Goal: Information Seeking & Learning: Learn about a topic

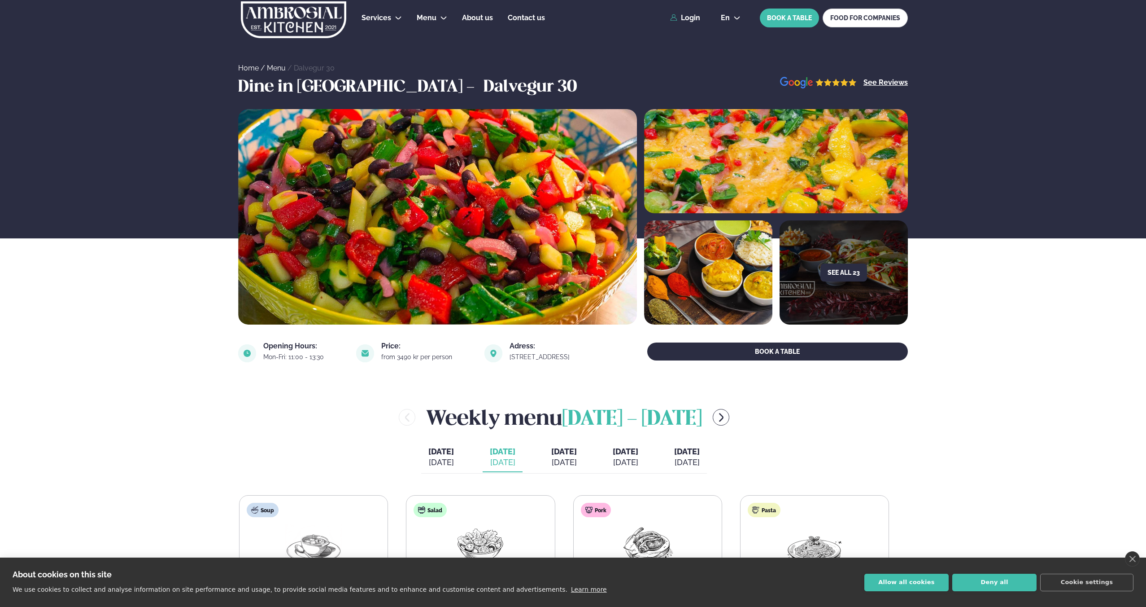
click at [280, 71] on link "Menu" at bounding box center [276, 68] width 19 height 9
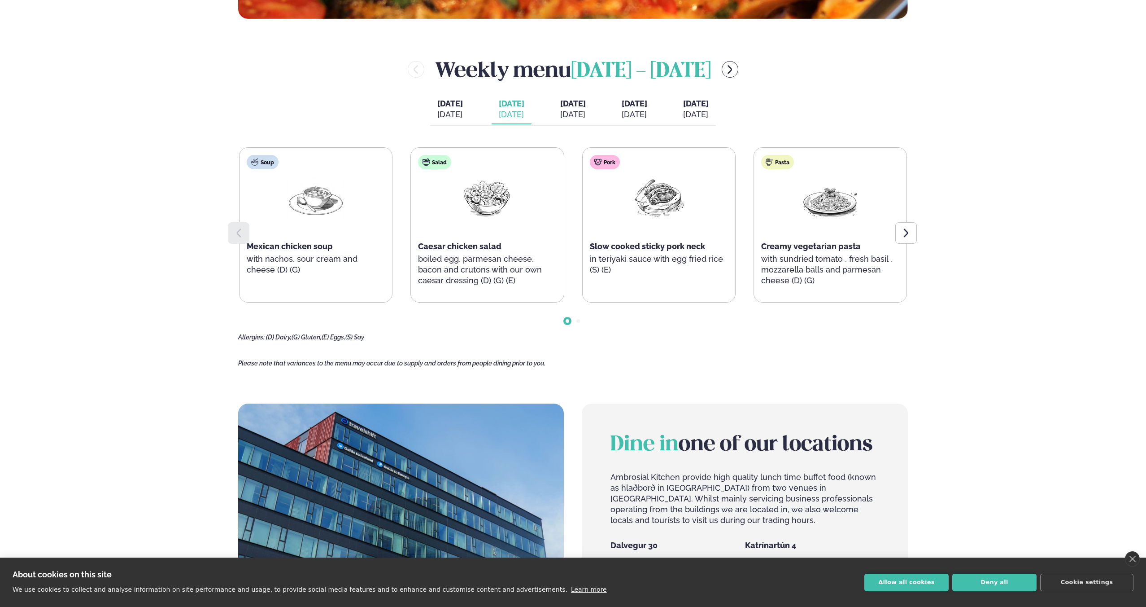
scroll to position [475, 0]
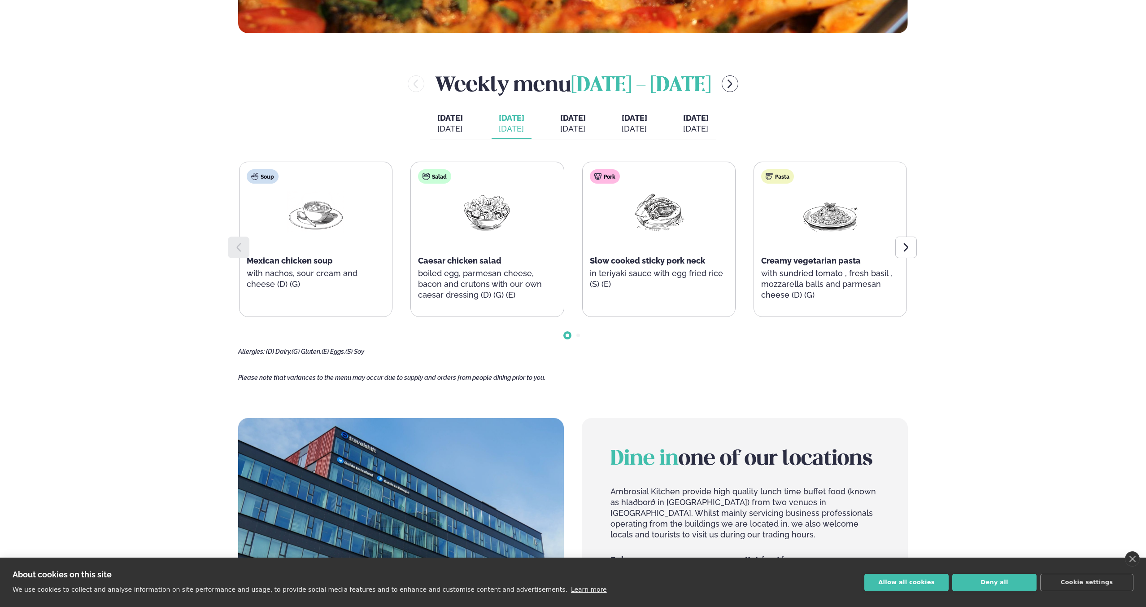
click at [560, 119] on span "[DATE]" at bounding box center [573, 117] width 26 height 9
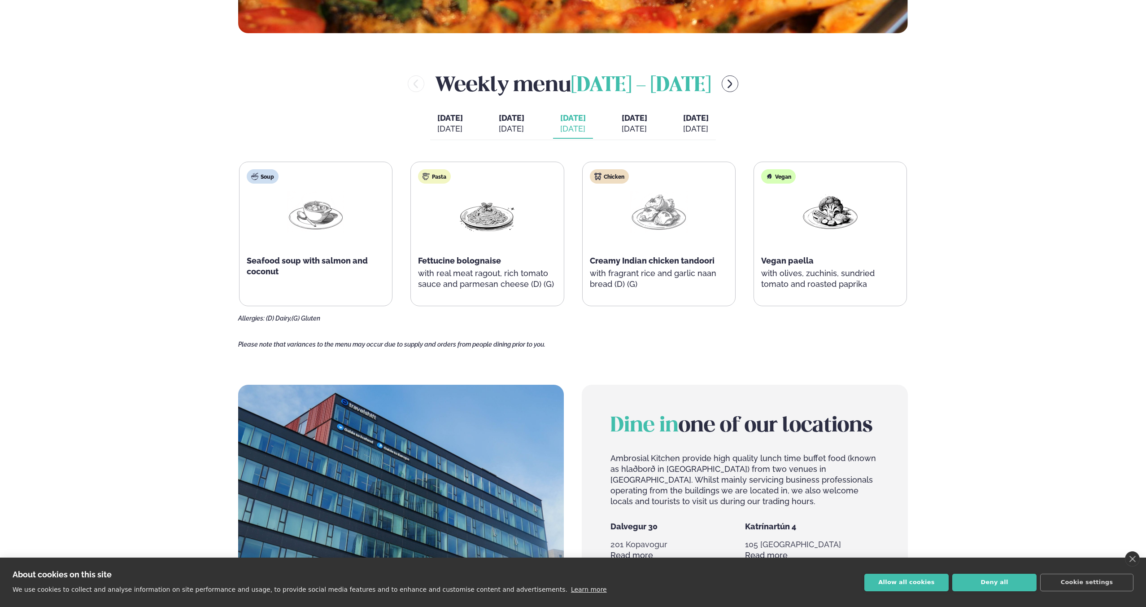
click at [622, 118] on button "[DATE] [DATE]" at bounding box center [635, 124] width 40 height 30
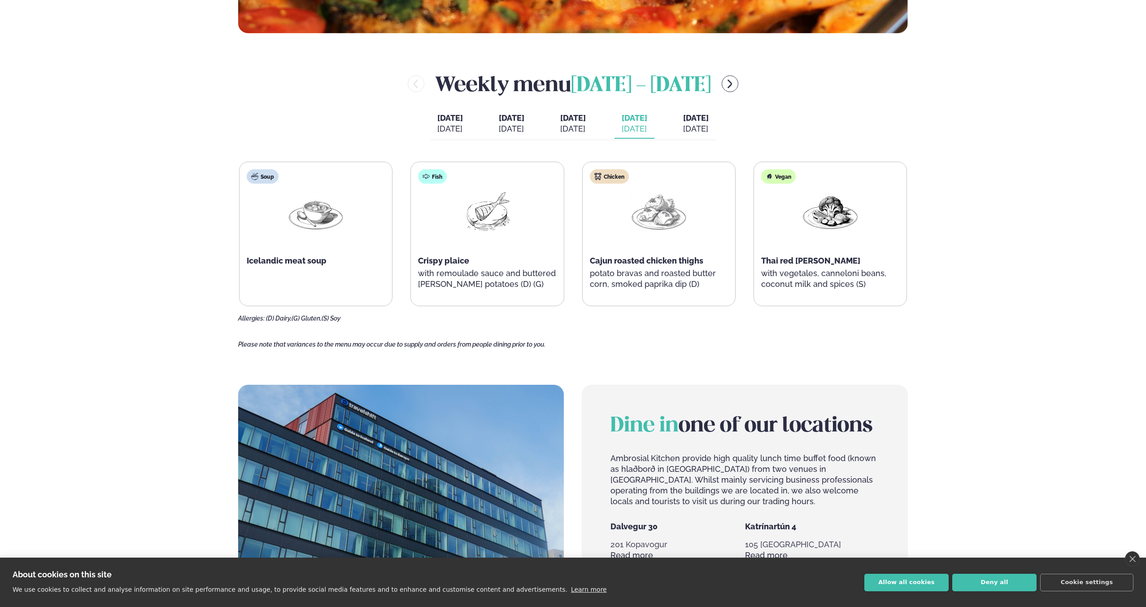
click at [499, 125] on div "[DATE]" at bounding box center [512, 128] width 26 height 11
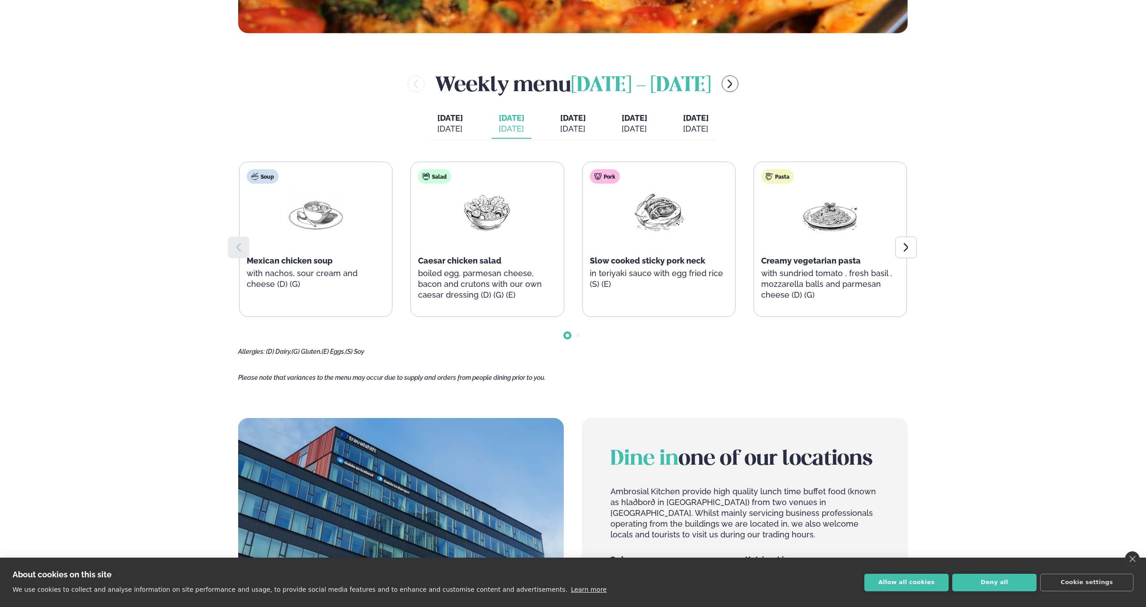
click at [566, 124] on div "[DATE]" at bounding box center [573, 128] width 26 height 11
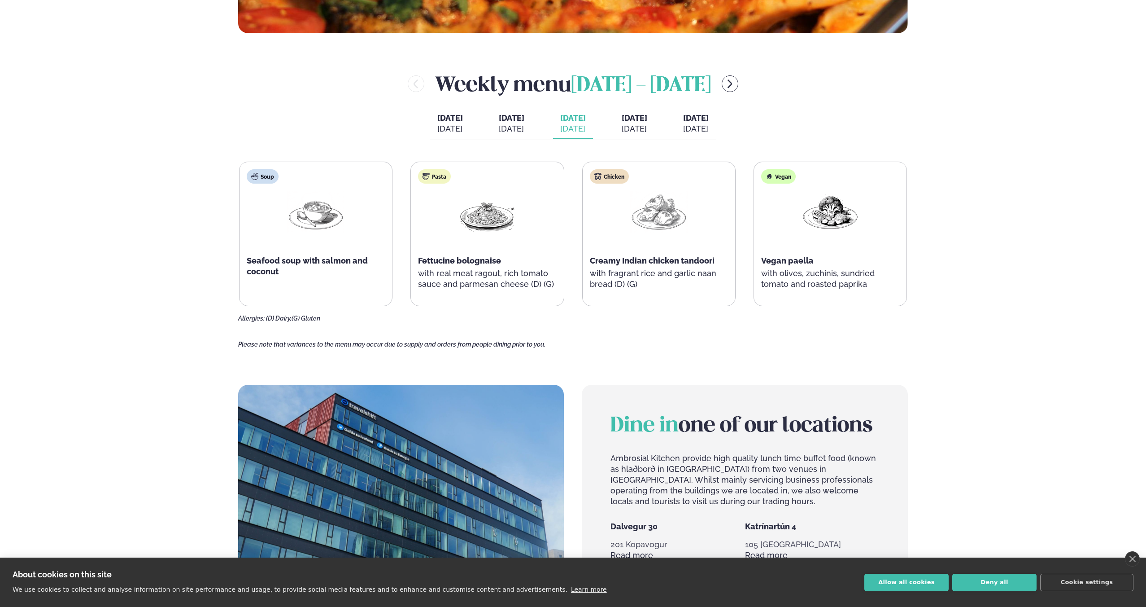
click at [627, 122] on button "[DATE] [DATE]" at bounding box center [635, 124] width 40 height 30
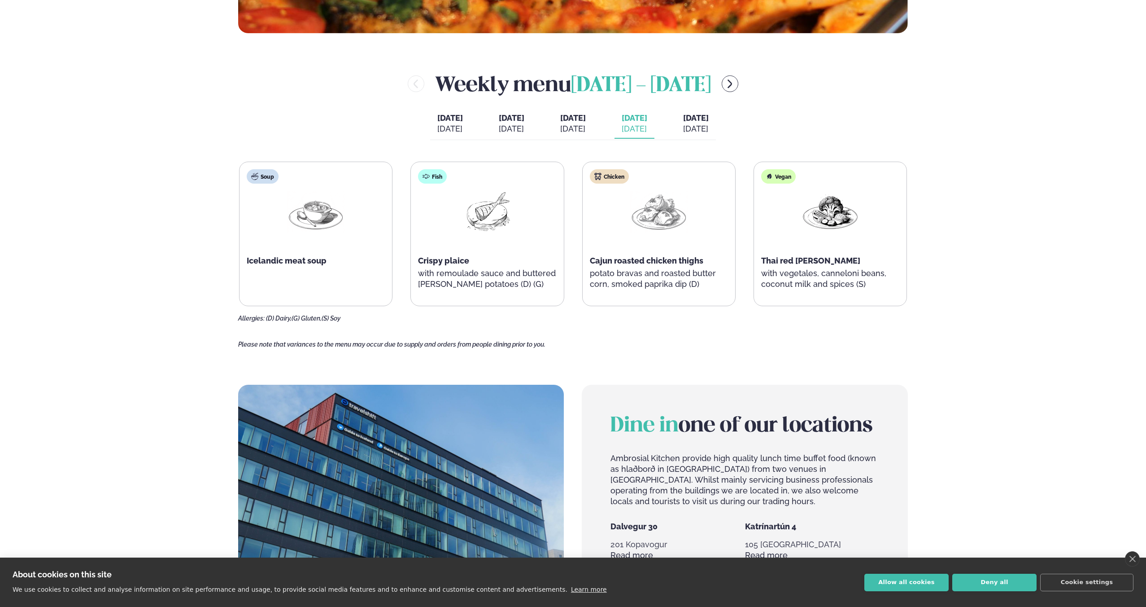
click at [709, 119] on span "[DATE]" at bounding box center [696, 117] width 26 height 9
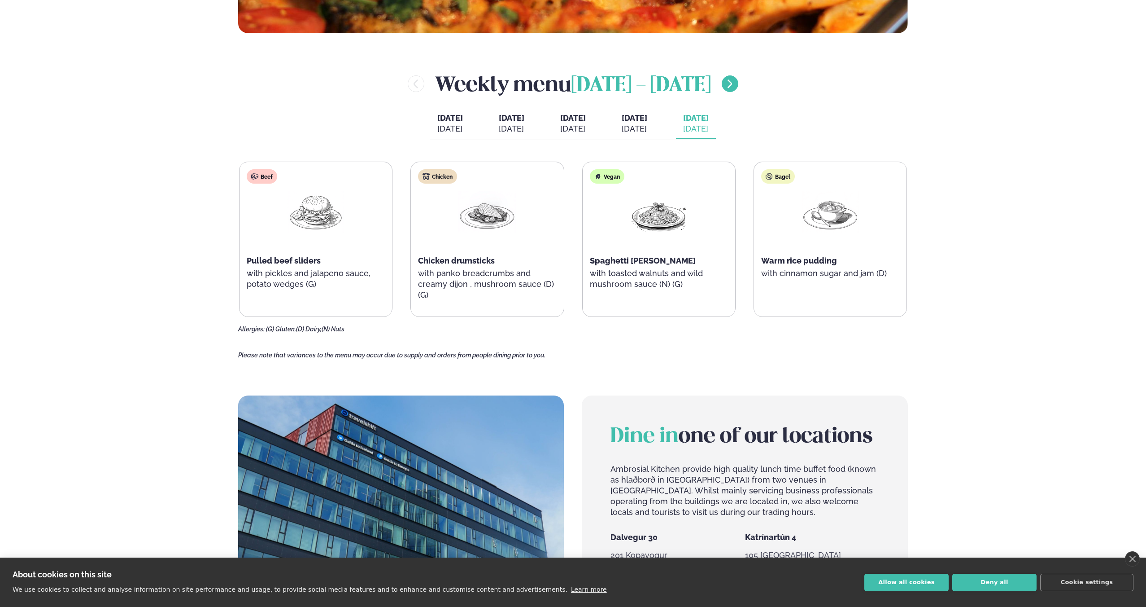
click at [725, 88] on icon "menu-btn-right" at bounding box center [730, 84] width 11 height 11
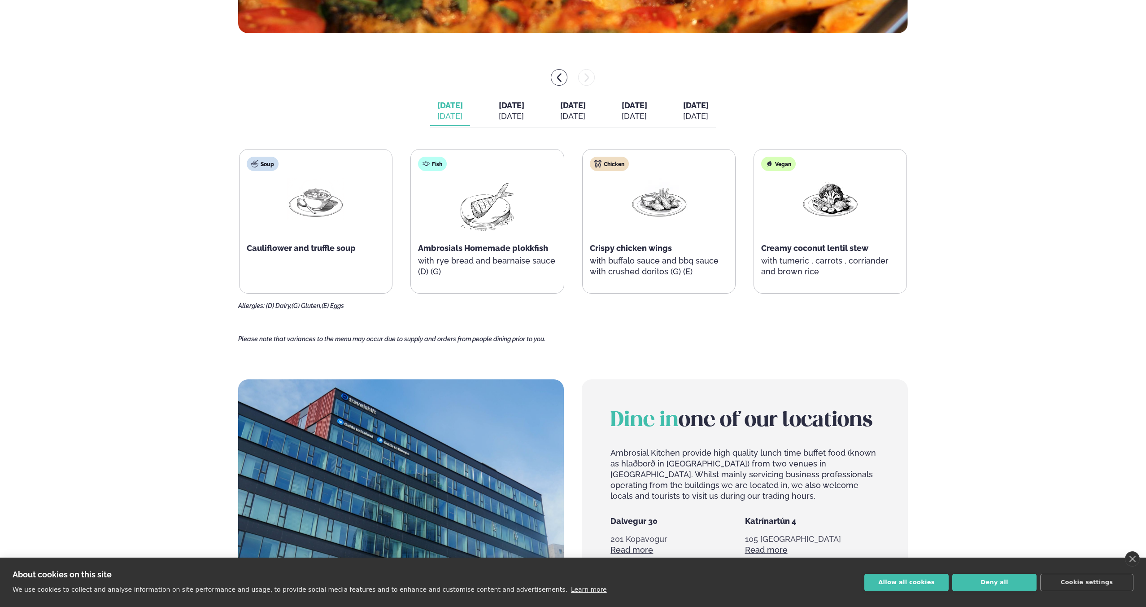
click at [513, 120] on div "[DATE]" at bounding box center [512, 116] width 26 height 11
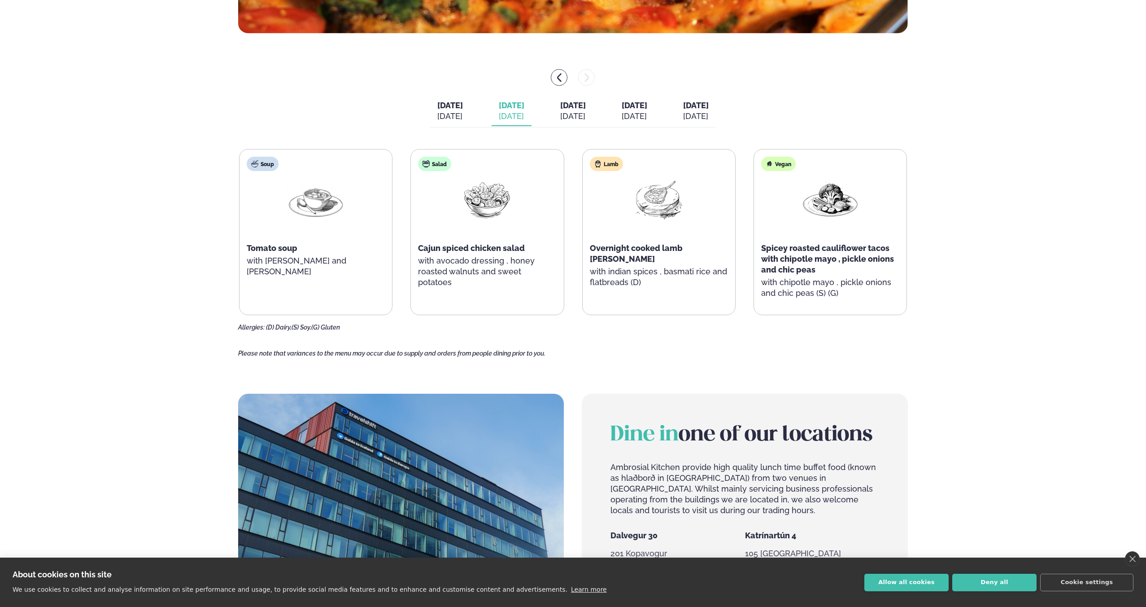
click at [586, 120] on div "[DATE]" at bounding box center [573, 116] width 26 height 11
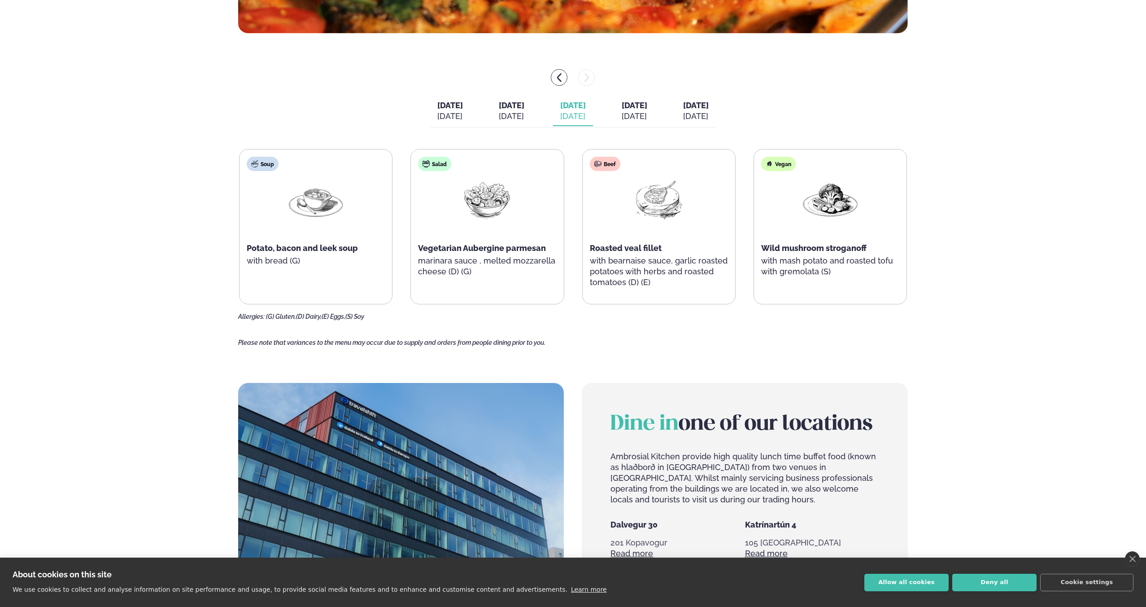
click at [643, 119] on div "[DATE]" at bounding box center [635, 116] width 26 height 11
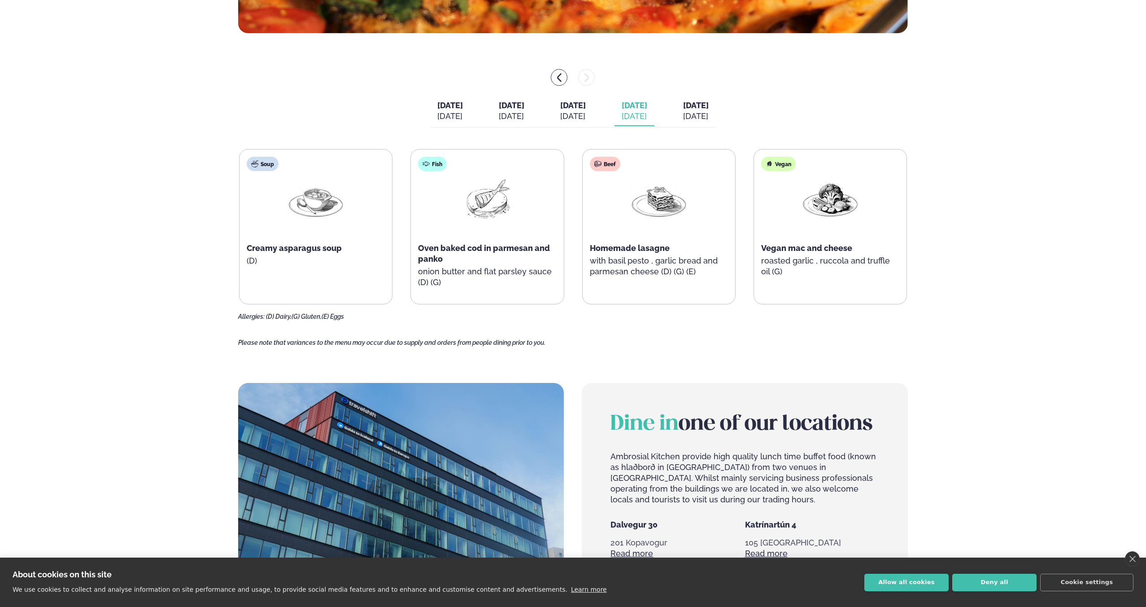
click at [511, 119] on div "[DATE]" at bounding box center [512, 116] width 26 height 11
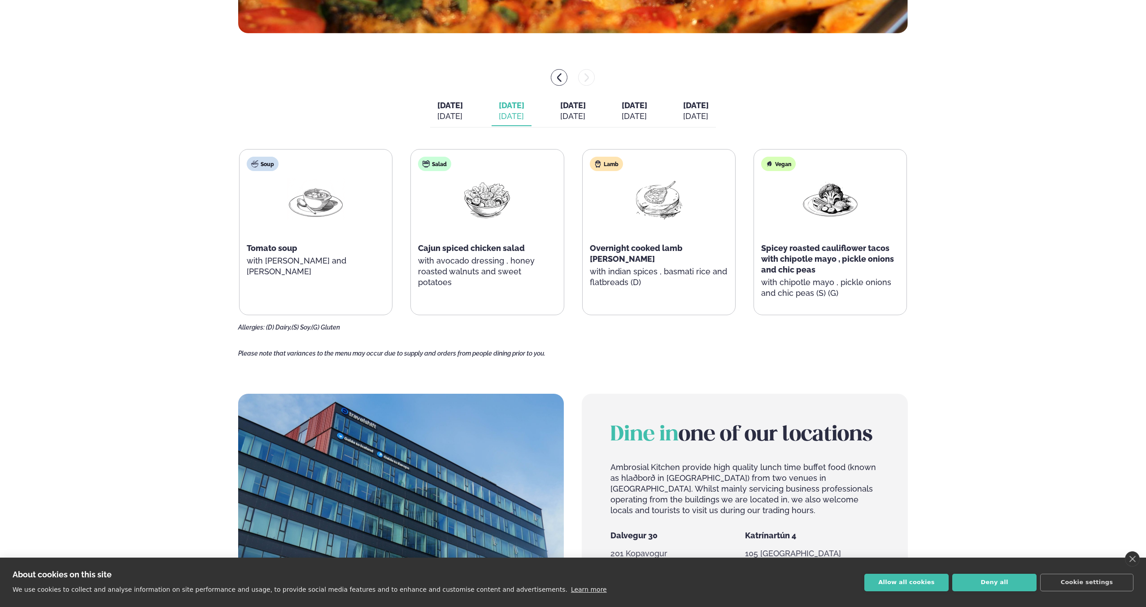
click at [643, 121] on div "[DATE]" at bounding box center [635, 116] width 26 height 11
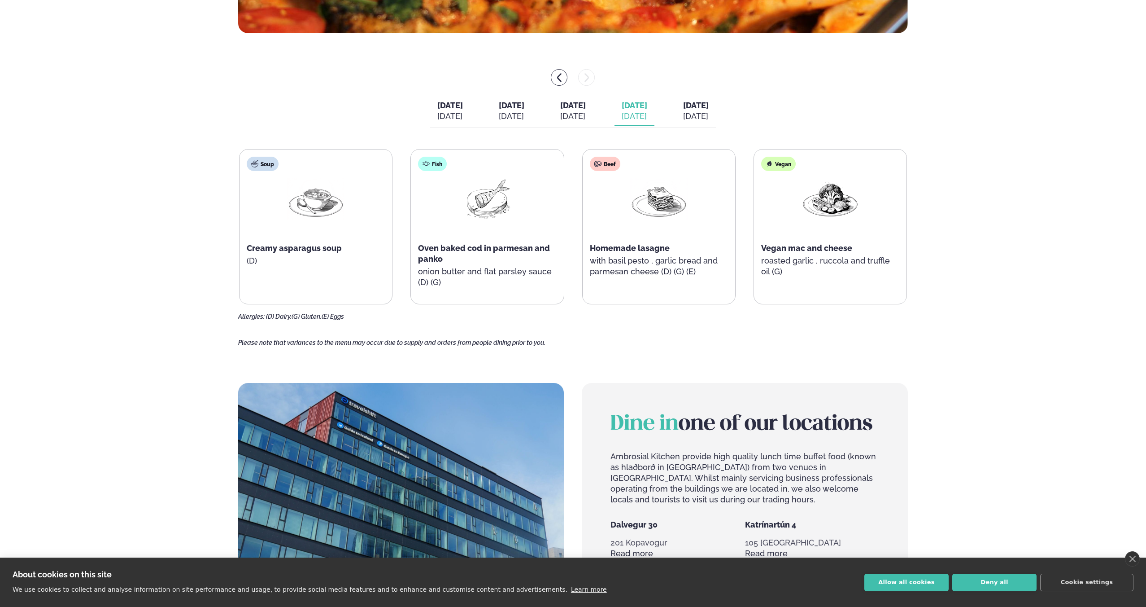
click at [716, 110] on button "[DATE] [DATE]" at bounding box center [696, 111] width 40 height 30
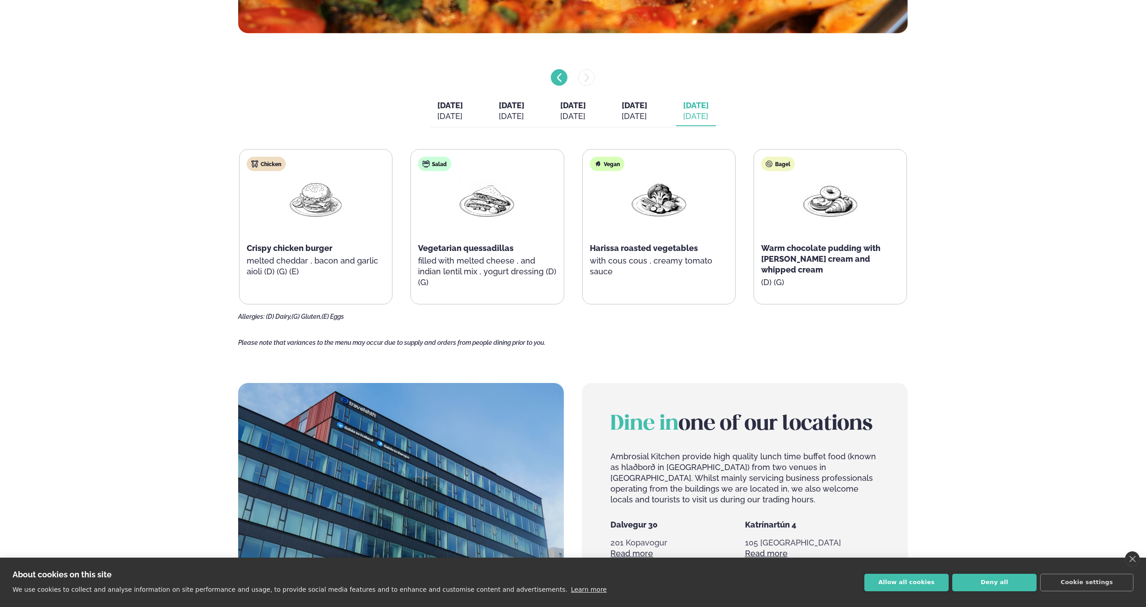
click at [555, 72] on icon "menu-btn-left" at bounding box center [559, 77] width 11 height 11
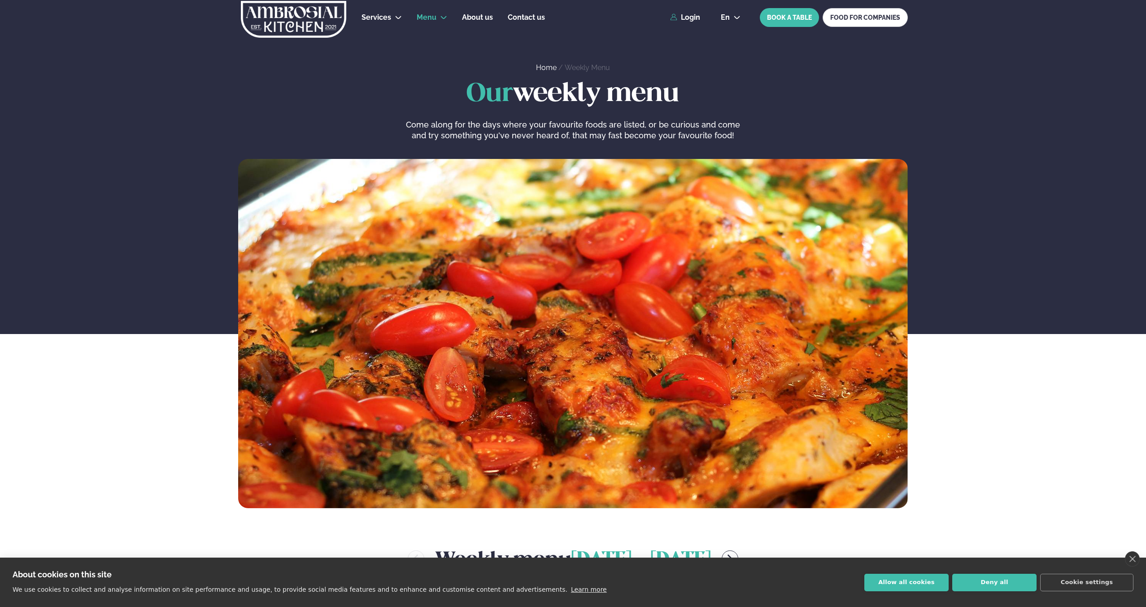
scroll to position [2, 0]
